Goal: Information Seeking & Learning: Learn about a topic

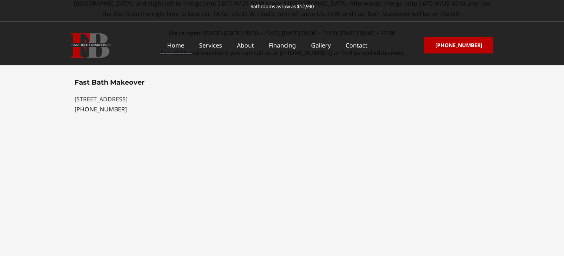
scroll to position [2150, 0]
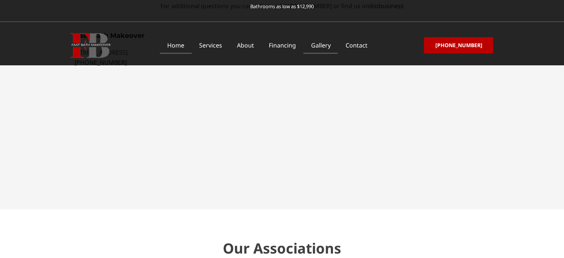
click at [327, 44] on link "Gallery" at bounding box center [320, 45] width 34 height 17
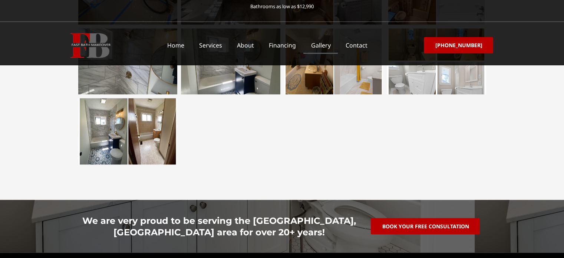
scroll to position [1429, 0]
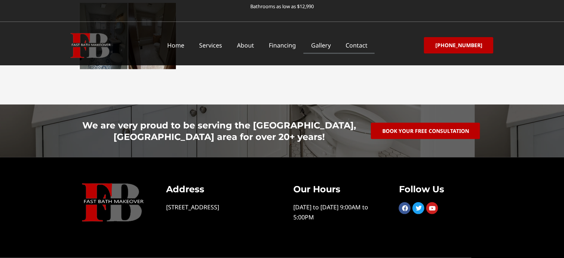
click at [361, 41] on link "Contact" at bounding box center [356, 45] width 37 height 17
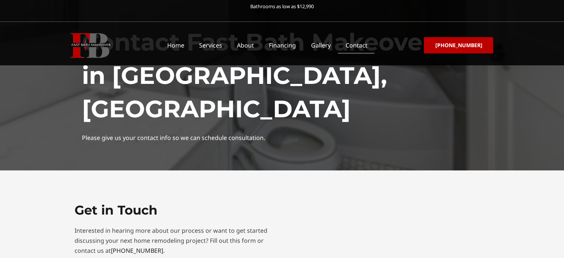
scroll to position [24, 0]
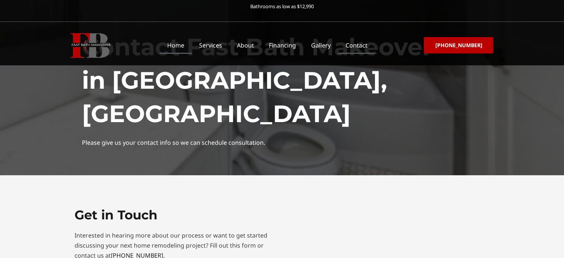
click at [177, 42] on link "Home" at bounding box center [176, 45] width 32 height 17
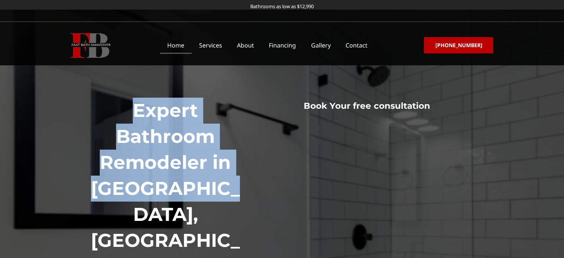
drag, startPoint x: 234, startPoint y: 186, endPoint x: 135, endPoint y: 120, distance: 119.4
click at [135, 120] on h1 "Expert Bathroom Remodeler in Columbus, OH" at bounding box center [166, 188] width 160 height 182
copy h1 "Expert Bathroom Remodeler in Columbus, OH"
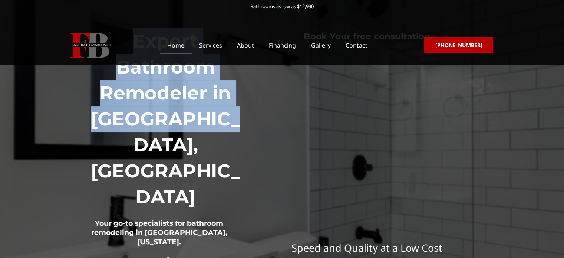
scroll to position [74, 0]
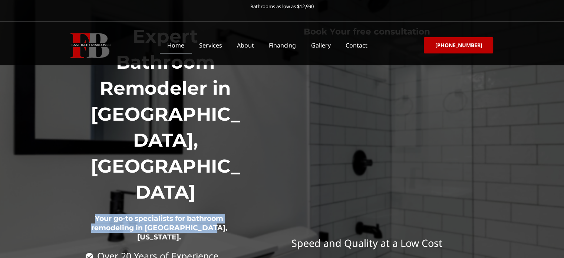
drag, startPoint x: 218, startPoint y: 150, endPoint x: 92, endPoint y: 139, distance: 125.8
click at [92, 205] on h2 "Your go-to specialists for bathroom remodeling in Columbus, Ohio." at bounding box center [160, 228] width 148 height 46
copy h2 "Your go-to specialists for bathroom remodeling in Columbus, Ohio."
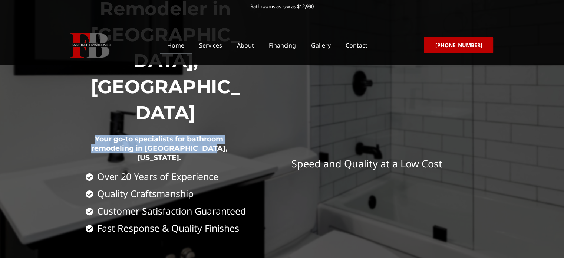
scroll to position [123, 0]
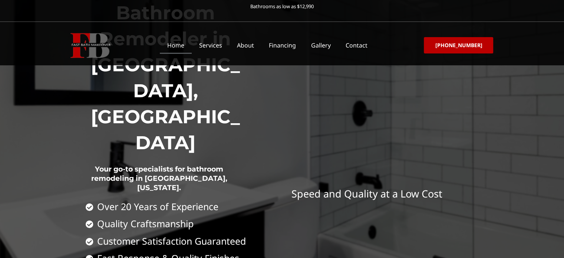
click at [81, 4] on p "Bathrooms as low as $12,990" at bounding box center [282, 6] width 564 height 10
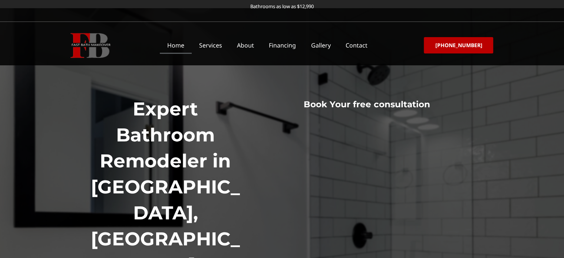
scroll to position [0, 0]
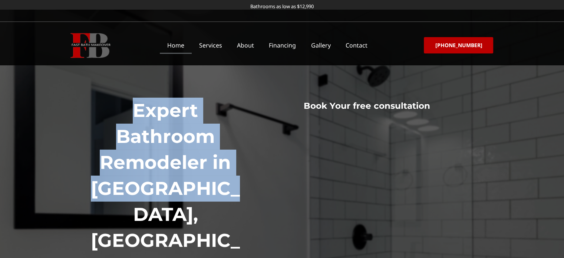
drag, startPoint x: 242, startPoint y: 192, endPoint x: 135, endPoint y: 118, distance: 130.3
click at [135, 118] on h1 "Expert Bathroom Remodeler in [GEOGRAPHIC_DATA], [GEOGRAPHIC_DATA]" at bounding box center [166, 188] width 160 height 182
copy h1 "Expert Bathroom Remodeler in [GEOGRAPHIC_DATA], [GEOGRAPHIC_DATA]"
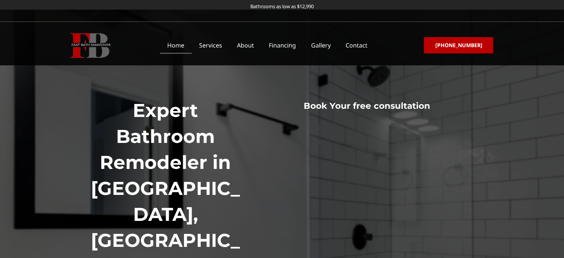
copy h2 "Your go-to specialists for bathroom remodeling in Columbus, Ohio."
click at [245, 46] on link "About" at bounding box center [245, 45] width 32 height 17
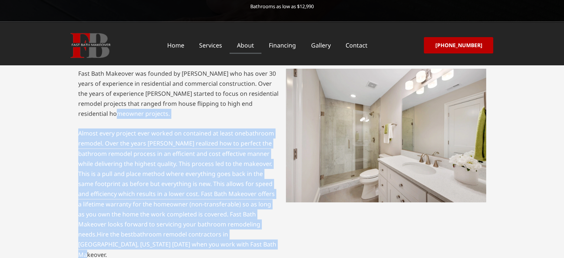
scroll to position [148, 0]
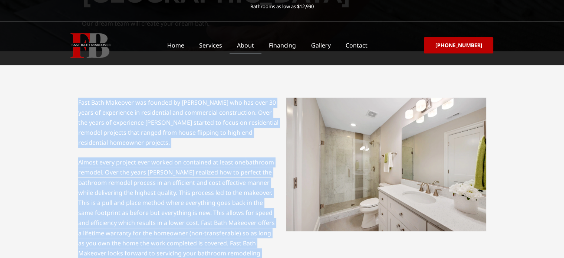
drag, startPoint x: 178, startPoint y: 197, endPoint x: 66, endPoint y: 95, distance: 151.6
click at [66, 95] on section "Fast Bath Makeover was founded by Mark Green who has over 30 years of experienc…" at bounding box center [282, 192] width 564 height 282
copy div "Fast Bath Makeover was founded by Mark Green who has over 30 years of experienc…"
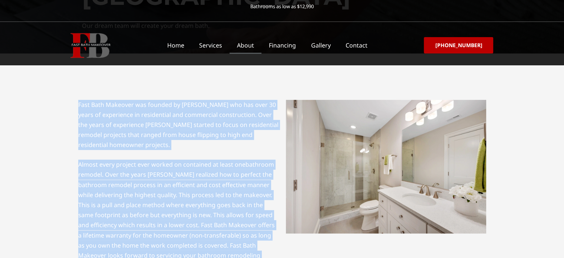
scroll to position [0, 0]
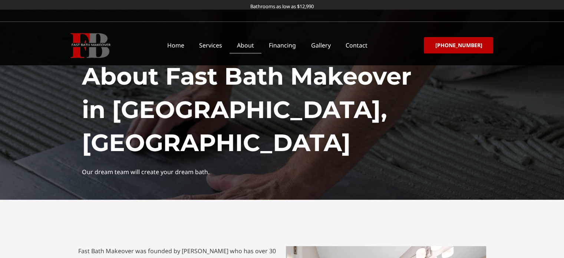
click at [267, 106] on h1 "About Fast Bath Makeover in Columbus, OH" at bounding box center [282, 110] width 400 height 100
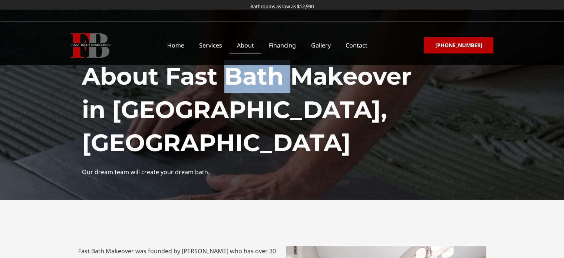
click at [267, 106] on h1 "About Fast Bath Makeover in Columbus, OH" at bounding box center [282, 110] width 400 height 100
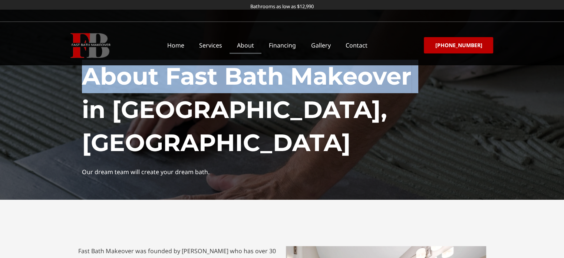
click at [267, 106] on h1 "About Fast Bath Makeover in Columbus, OH" at bounding box center [282, 110] width 400 height 100
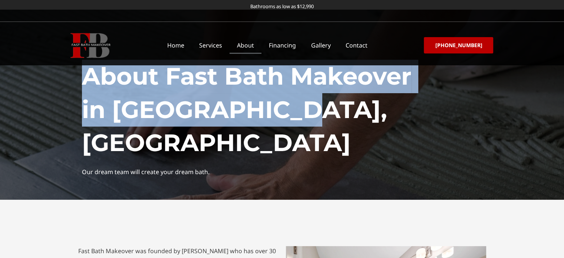
drag, startPoint x: 318, startPoint y: 132, endPoint x: 87, endPoint y: 96, distance: 234.0
click at [87, 96] on h1 "About Fast Bath Makeover in Columbus, OH" at bounding box center [282, 110] width 400 height 100
copy h1 "About Fast Bath Makeover in Columbus, OH"
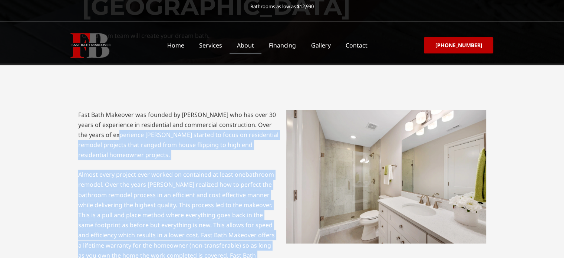
scroll to position [123, 0]
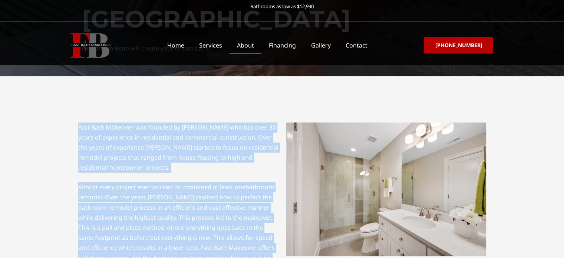
drag, startPoint x: 141, startPoint y: 176, endPoint x: 79, endPoint y: 125, distance: 80.1
click at [79, 125] on div "Fast Bath Makeover was founded by Mark Green who has over 30 years of experienc…" at bounding box center [178, 217] width 200 height 191
copy div "Fast Bath Makeover was founded by Mark Green who has over 30 years of experienc…"
click at [241, 146] on p "Fast Bath Makeover was founded by Mark Green who has over 30 years of experienc…" at bounding box center [178, 147] width 200 height 50
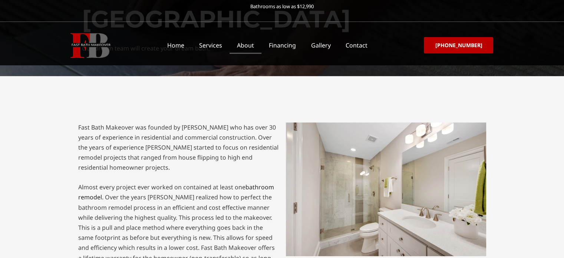
click at [215, 143] on p "Fast Bath Makeover was founded by Mark Green who has over 30 years of experienc…" at bounding box center [178, 147] width 200 height 50
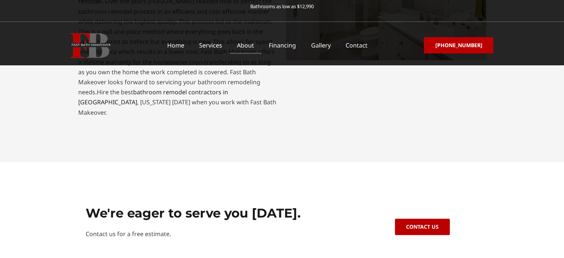
scroll to position [420, 0]
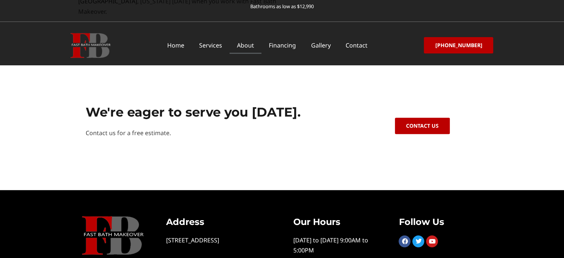
click at [209, 104] on h2 "We're eager to serve you today." at bounding box center [222, 112] width 273 height 16
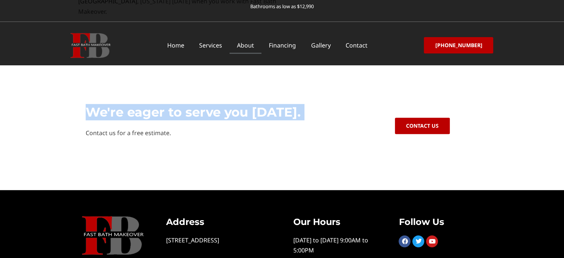
click at [209, 104] on h2 "We're eager to serve you today." at bounding box center [222, 112] width 273 height 16
copy div "We're eager to serve you today."
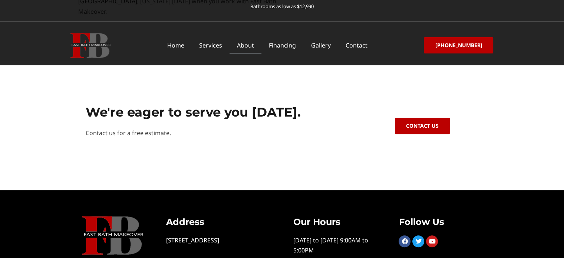
click at [162, 128] on p "Contact us for a free estimate." at bounding box center [222, 133] width 273 height 10
copy div "Contact us for a free estimate."
click at [171, 104] on h2 "We're eager to serve you today." at bounding box center [222, 112] width 273 height 16
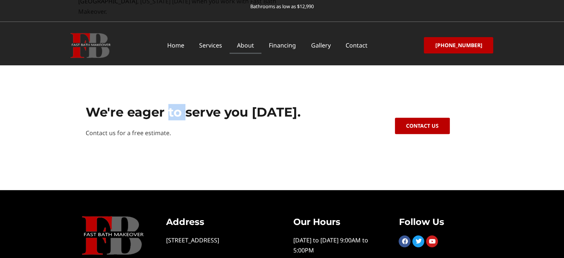
click at [171, 104] on h2 "We're eager to serve you today." at bounding box center [222, 112] width 273 height 16
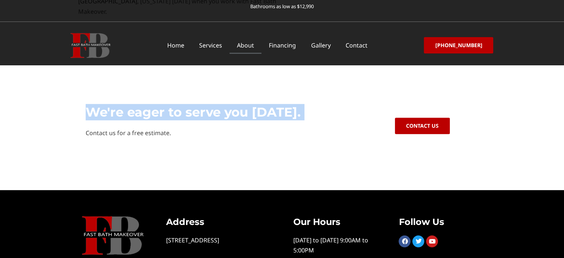
click at [171, 104] on h2 "We're eager to serve you today." at bounding box center [222, 112] width 273 height 16
copy div "We're eager to serve you today."
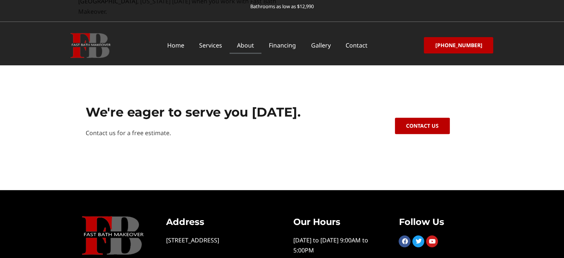
click at [148, 128] on p "Contact us for a free estimate." at bounding box center [222, 133] width 273 height 10
copy div "Contact us for a free estimate."
click at [219, 104] on h2 "We're eager to serve you today." at bounding box center [222, 112] width 273 height 16
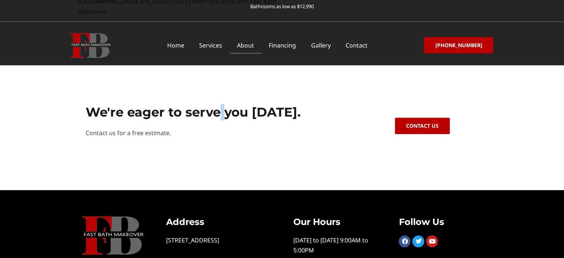
click at [219, 104] on h2 "We're eager to serve you today." at bounding box center [222, 112] width 273 height 16
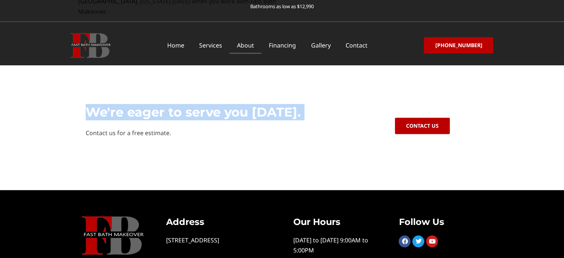
click at [219, 104] on h2 "We're eager to serve you today." at bounding box center [222, 112] width 273 height 16
copy div "We're eager to serve you today."
click at [413, 120] on span "Contact Us" at bounding box center [422, 122] width 33 height 5
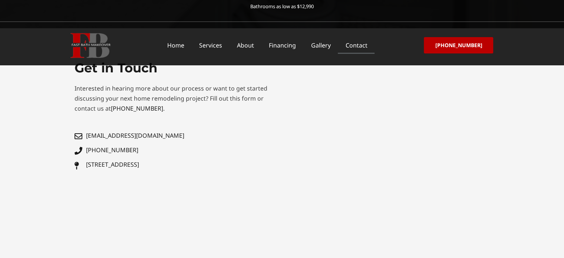
scroll to position [176, 0]
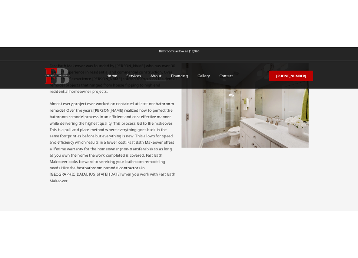
scroll to position [171, 0]
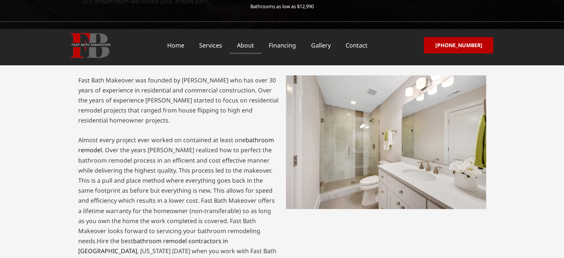
click at [509, 134] on section "Fast Bath Makeover was founded by [PERSON_NAME] who has over 30 years of experi…" at bounding box center [282, 170] width 564 height 282
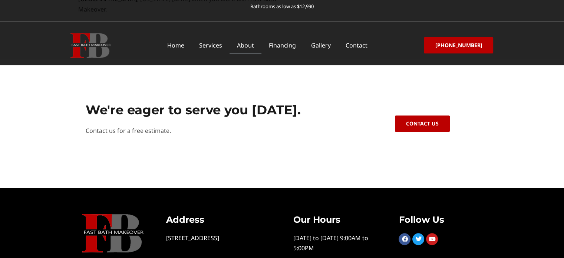
scroll to position [443, 0]
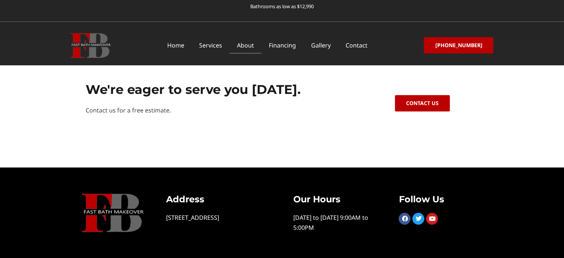
drag, startPoint x: 220, startPoint y: 218, endPoint x: 164, endPoint y: 210, distance: 56.5
click at [164, 210] on div "Address [STREET_ADDRESS]" at bounding box center [218, 217] width 127 height 71
copy div "[STREET_ADDRESS]"
drag, startPoint x: 207, startPoint y: 189, endPoint x: 168, endPoint y: 189, distance: 39.3
click at [168, 193] on h3 "Address" at bounding box center [218, 198] width 105 height 11
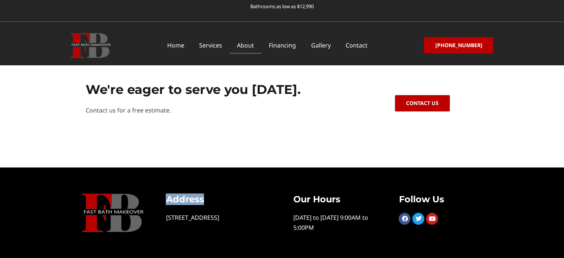
copy h3 "Address"
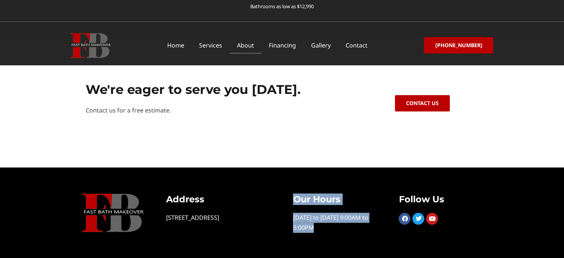
drag, startPoint x: 316, startPoint y: 216, endPoint x: 296, endPoint y: 184, distance: 37.8
click at [296, 184] on div "Our Hours [DATE] to [DATE] 9:00AM to 5:00PM" at bounding box center [335, 217] width 106 height 71
copy div "Our Hours [DATE] to [DATE] 9:00AM to 5:00PM"
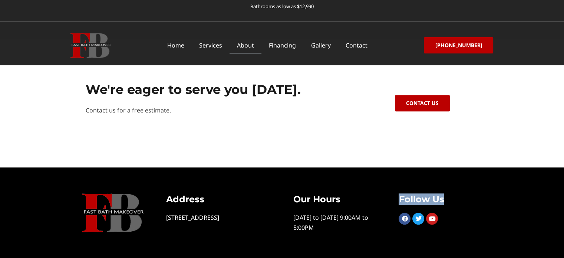
drag, startPoint x: 442, startPoint y: 188, endPoint x: 389, endPoint y: 188, distance: 53.0
click at [389, 188] on div "Follow Us Facebook Twitter Youtube" at bounding box center [440, 217] width 106 height 71
copy h3 "Follow Us"
drag, startPoint x: 442, startPoint y: 208, endPoint x: 384, endPoint y: 206, distance: 57.9
click at [384, 206] on div "Address [STREET_ADDRESS] Our Hours [DATE] to [DATE] 9:00AM to 5:00PM Follow Us …" at bounding box center [282, 217] width 423 height 71
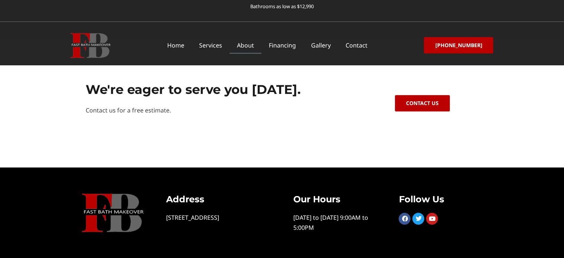
click at [441, 220] on div "Follow Us Facebook Twitter Youtube" at bounding box center [440, 217] width 106 height 71
drag, startPoint x: 427, startPoint y: 211, endPoint x: 397, endPoint y: 209, distance: 29.7
click at [397, 209] on div "Follow Us Facebook Twitter Youtube" at bounding box center [440, 217] width 106 height 71
copy div "Facebook Twitter Youtube"
click at [182, 45] on link "Home" at bounding box center [176, 45] width 32 height 17
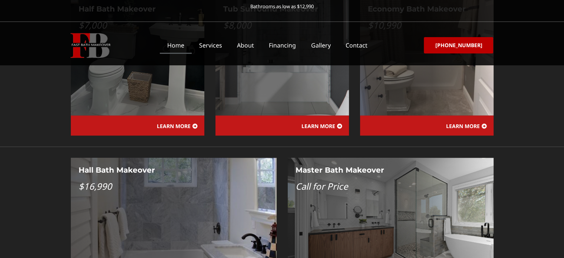
scroll to position [766, 0]
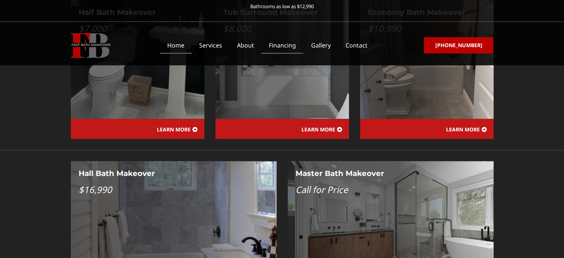
click at [297, 48] on link "Financing" at bounding box center [282, 45] width 42 height 17
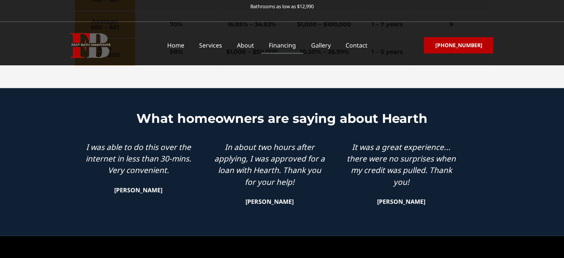
scroll to position [746, 0]
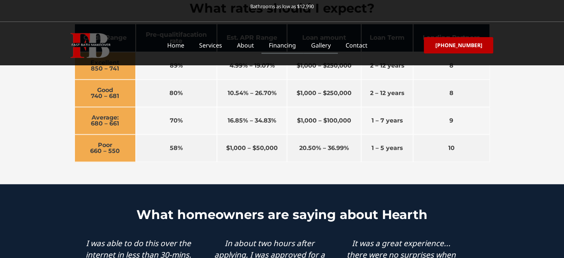
click at [330, 44] on link "Gallery" at bounding box center [320, 45] width 34 height 17
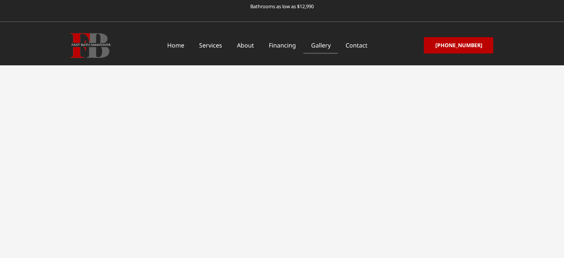
scroll to position [1235, 0]
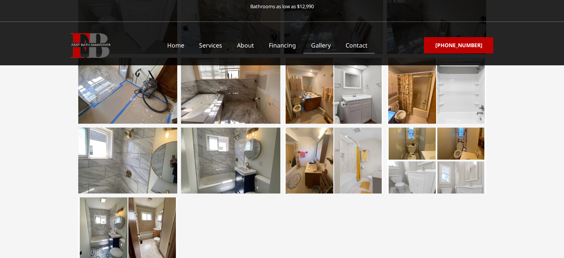
click at [356, 47] on link "Contact" at bounding box center [356, 45] width 37 height 17
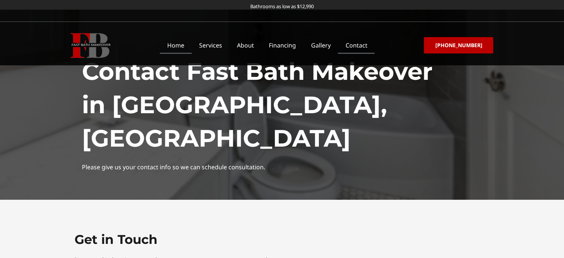
click at [187, 44] on link "Home" at bounding box center [176, 45] width 32 height 17
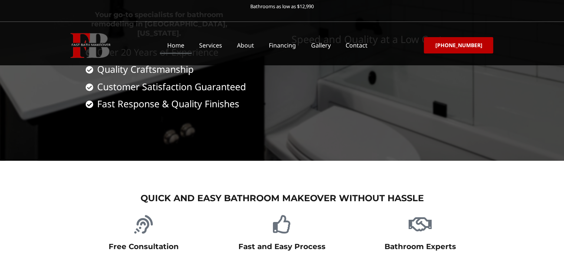
scroll to position [297, 0]
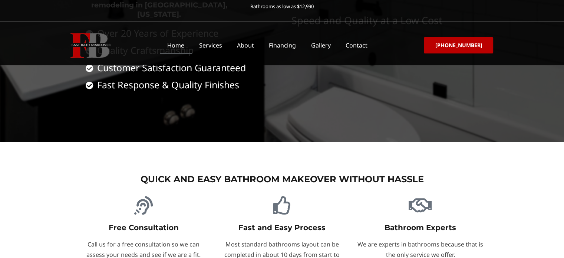
click at [283, 173] on h3 "Quick and Easy Bathroom Makeover Without Hassle" at bounding box center [282, 178] width 415 height 11
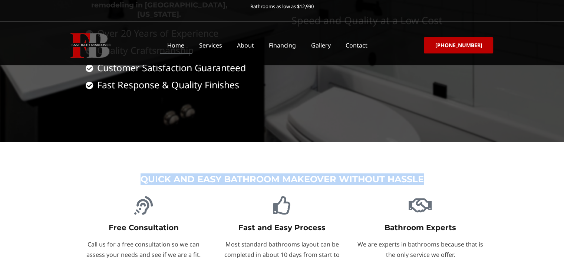
click at [283, 173] on h3 "Quick and Easy Bathroom Makeover Without Hassle" at bounding box center [282, 178] width 415 height 11
copy div "Quick and Easy Bathroom Makeover Without Hassle"
click at [288, 196] on icon "Fast and Easy Process" at bounding box center [281, 205] width 19 height 19
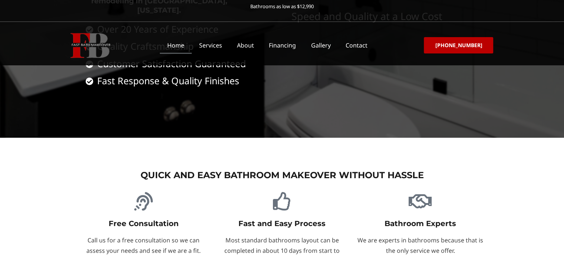
scroll to position [297, 0]
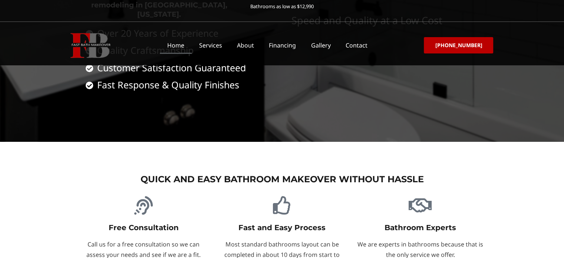
drag, startPoint x: 130, startPoint y: 143, endPoint x: 163, endPoint y: 149, distance: 32.7
click at [163, 196] on div at bounding box center [143, 206] width 131 height 21
drag, startPoint x: 179, startPoint y: 164, endPoint x: 110, endPoint y: 165, distance: 69.7
click at [110, 223] on h4 "Free Consultation" at bounding box center [143, 227] width 131 height 9
copy link "Free Consultation"
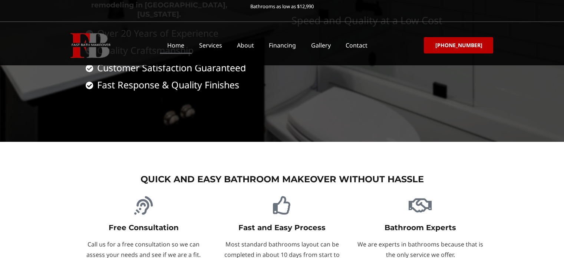
drag, startPoint x: 193, startPoint y: 192, endPoint x: 76, endPoint y: 179, distance: 118.2
click at [76, 192] on div "Free Consultation Call us for a free consultation so we can assess your needs a…" at bounding box center [144, 232] width 138 height 81
copy p "Call us for a free consultation so we can assess your needs and see if we are a…"
click at [341, 239] on p "Most standard bathrooms layout can be completed in about 10 days from start to …" at bounding box center [281, 254] width 131 height 30
drag, startPoint x: 288, startPoint y: 202, endPoint x: 224, endPoint y: 181, distance: 67.3
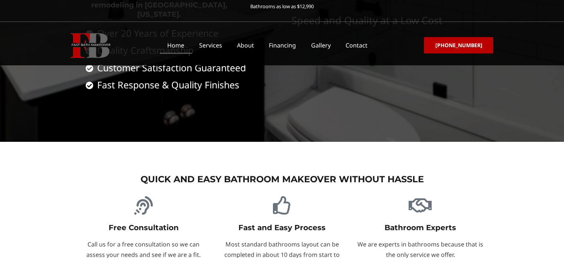
click at [224, 239] on p "Most standard bathrooms layout can be completed in about 10 days from start to …" at bounding box center [281, 254] width 131 height 30
copy p "Most standard bathrooms layout can be completed in about 10 days from start to …"
click at [304, 239] on p "Most standard bathrooms layout can be completed in about 10 days from start to …" at bounding box center [281, 254] width 131 height 30
click at [289, 239] on p "Most standard bathrooms layout can be completed in about 10 days from start to …" at bounding box center [281, 254] width 131 height 30
drag, startPoint x: 294, startPoint y: 201, endPoint x: 220, endPoint y: 176, distance: 78.0
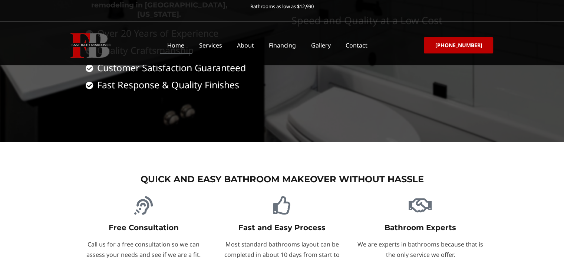
click at [220, 239] on p "Most standard bathrooms layout can be completed in about 10 days from start to …" at bounding box center [281, 254] width 131 height 30
copy p "Most standard bathrooms layout can be completed in about 10 days from start to …"
drag, startPoint x: 456, startPoint y: 192, endPoint x: 361, endPoint y: 185, distance: 95.1
click at [359, 239] on p "We are experts in bathrooms because that is the only service we offer." at bounding box center [420, 249] width 131 height 20
copy p "We are experts in bathrooms because that is the only service we offer."
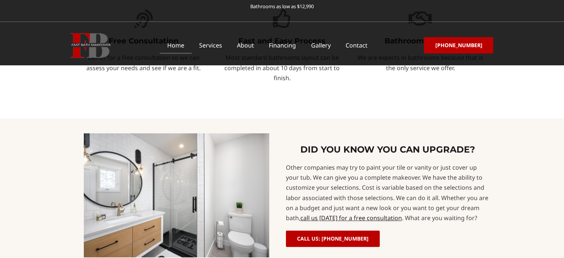
scroll to position [485, 0]
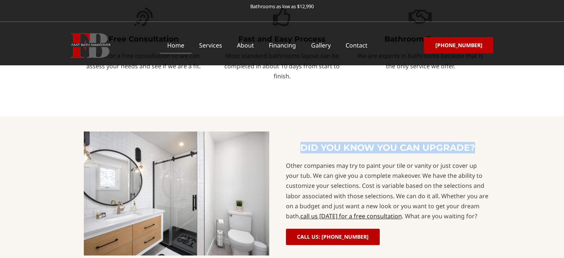
drag, startPoint x: 427, startPoint y: 83, endPoint x: 301, endPoint y: 86, distance: 125.7
click at [301, 142] on h3 "DID YOU KNOW YOU CAN UPGRADE?" at bounding box center [388, 147] width 204 height 11
copy h3 "DID YOU KNOW YOU CAN UPGRADE?"
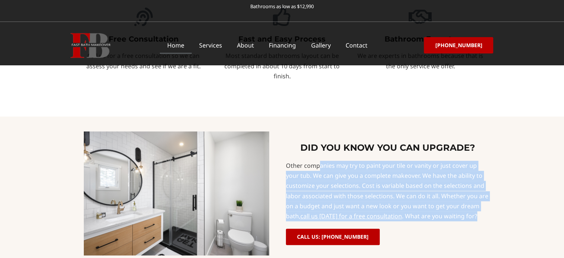
drag, startPoint x: 475, startPoint y: 154, endPoint x: 285, endPoint y: 102, distance: 197.4
click at [285, 128] on div "DID YOU KNOW YOU CAN UPGRADE? Other companies may try to paint your tile or van…" at bounding box center [387, 193] width 211 height 131
copy div "Other companies may try to paint your tile or vanity or just cover up your tub.…"
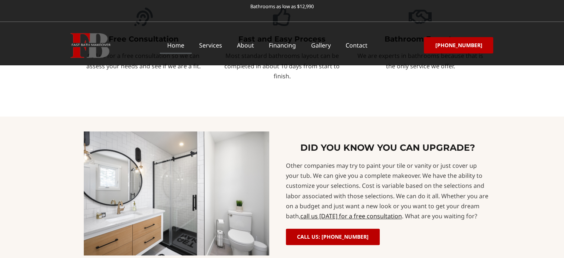
drag, startPoint x: 374, startPoint y: 166, endPoint x: 428, endPoint y: 167, distance: 53.8
click at [374, 228] on div "CALL US: 614-265-8803" at bounding box center [388, 236] width 204 height 16
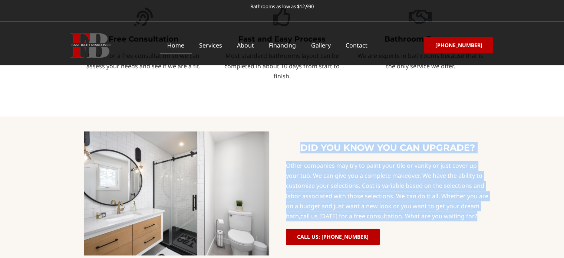
drag, startPoint x: 477, startPoint y: 154, endPoint x: 294, endPoint y: 80, distance: 198.2
click at [294, 128] on div "DID YOU KNOW YOU CAN UPGRADE? Other companies may try to paint your tile or van…" at bounding box center [387, 193] width 211 height 131
copy div "DID YOU KNOW YOU CAN UPGRADE? Other companies may try to paint your tile or van…"
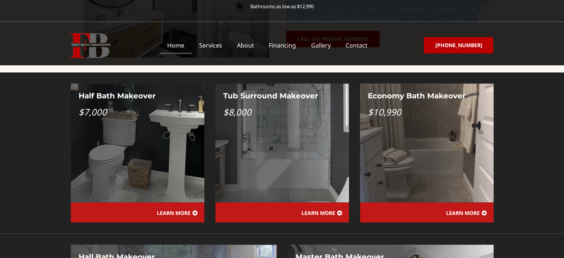
scroll to position [559, 0]
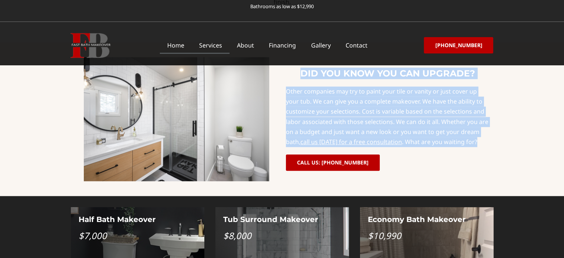
click at [217, 46] on link "Services" at bounding box center [211, 45] width 38 height 17
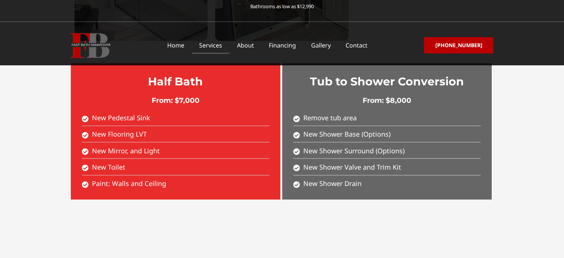
scroll to position [1359, 0]
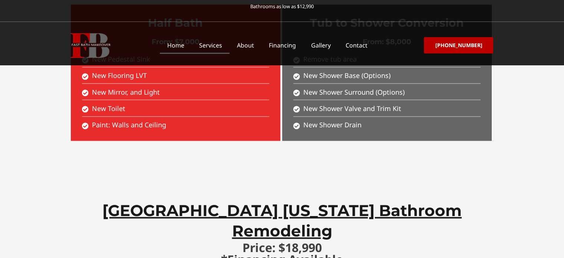
click at [188, 46] on link "Home" at bounding box center [176, 45] width 32 height 17
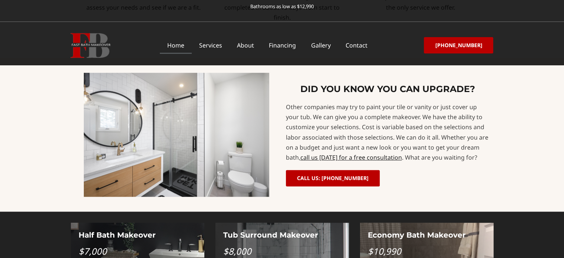
scroll to position [692, 0]
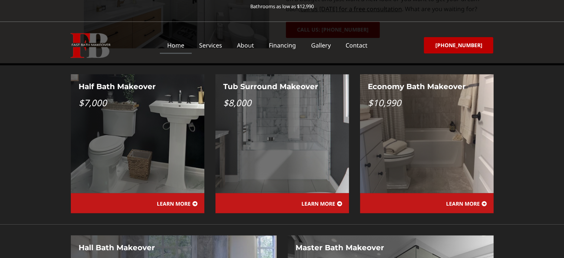
click at [193, 201] on icon at bounding box center [194, 203] width 5 height 5
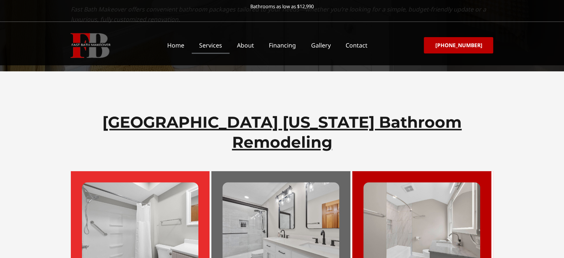
scroll to position [273, 0]
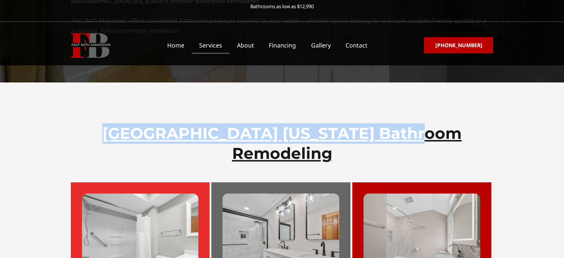
drag, startPoint x: 402, startPoint y: 102, endPoint x: 126, endPoint y: 102, distance: 275.8
click at [126, 123] on h2 "[GEOGRAPHIC_DATA] [US_STATE] Bathroom Remodeling​" at bounding box center [282, 143] width 415 height 40
copy h2 "[GEOGRAPHIC_DATA] [US_STATE] Bathroom Remodeling​"
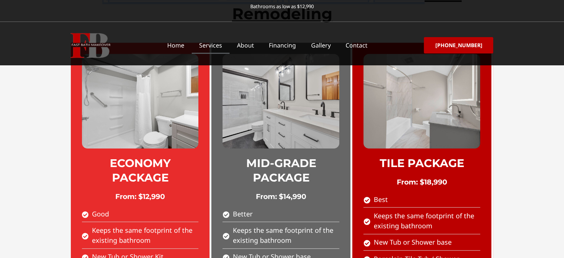
scroll to position [396, 0]
